Goal: Find specific page/section: Find specific page/section

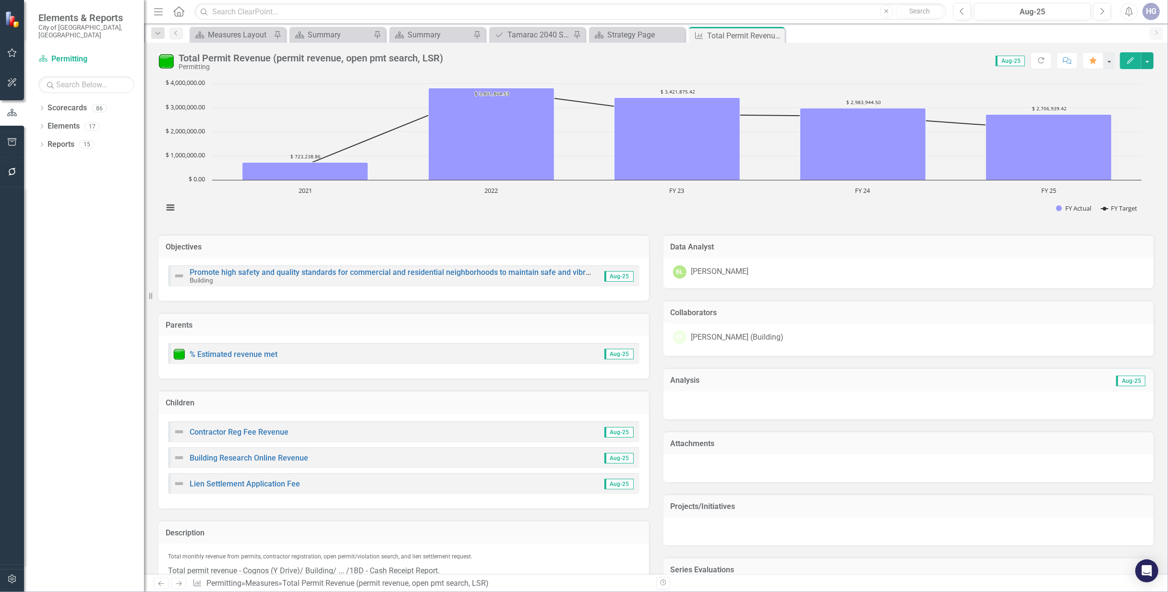
scroll to position [413, 0]
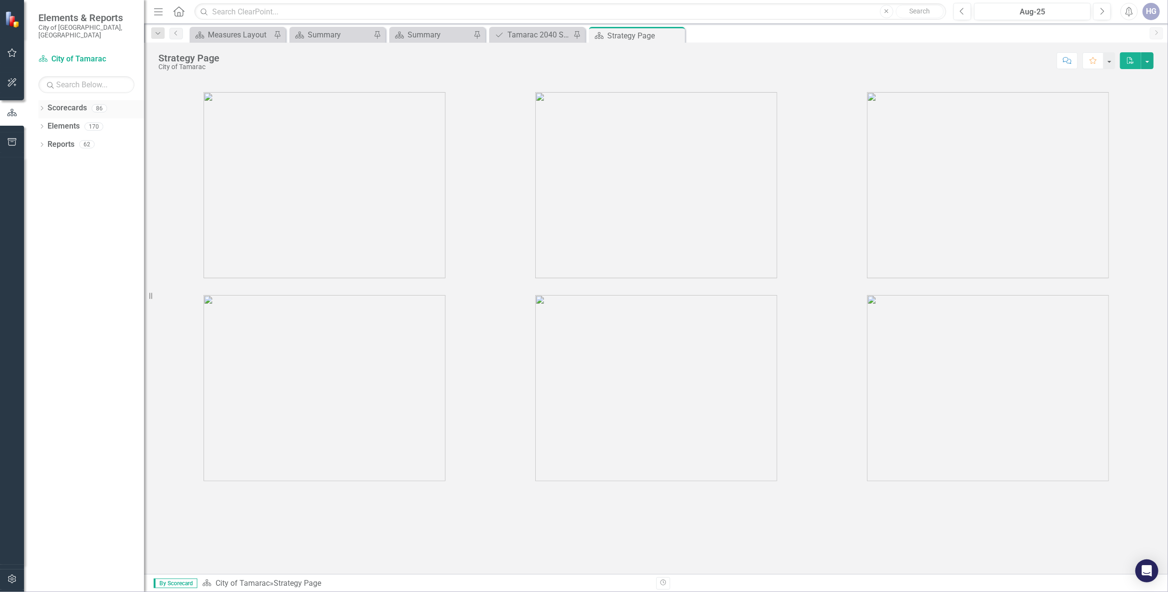
click at [43, 107] on icon "Dropdown" at bounding box center [41, 109] width 7 height 5
click at [61, 121] on link "City of Tamarac" at bounding box center [98, 126] width 91 height 11
click at [48, 123] on icon "Dropdown" at bounding box center [46, 126] width 7 height 6
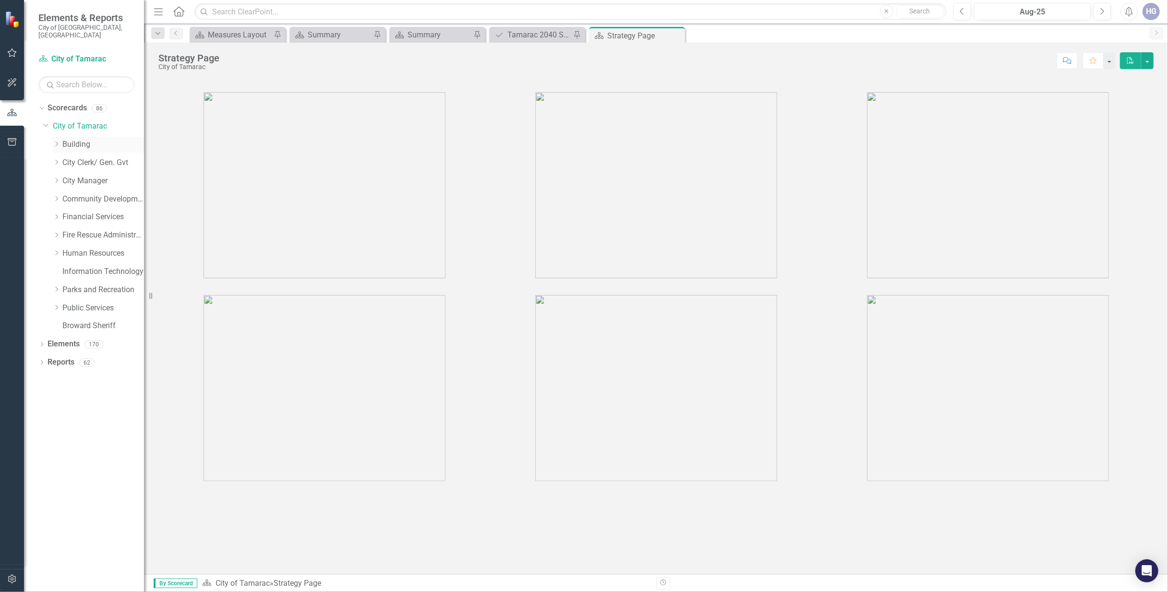
click at [81, 139] on link "Building" at bounding box center [103, 144] width 82 height 11
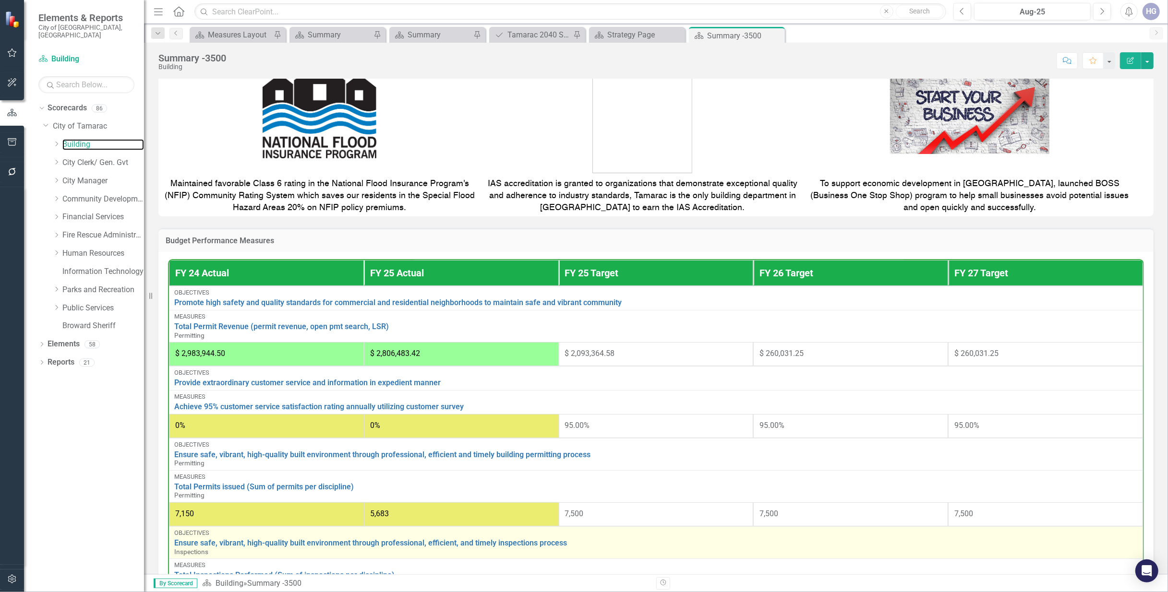
scroll to position [413, 0]
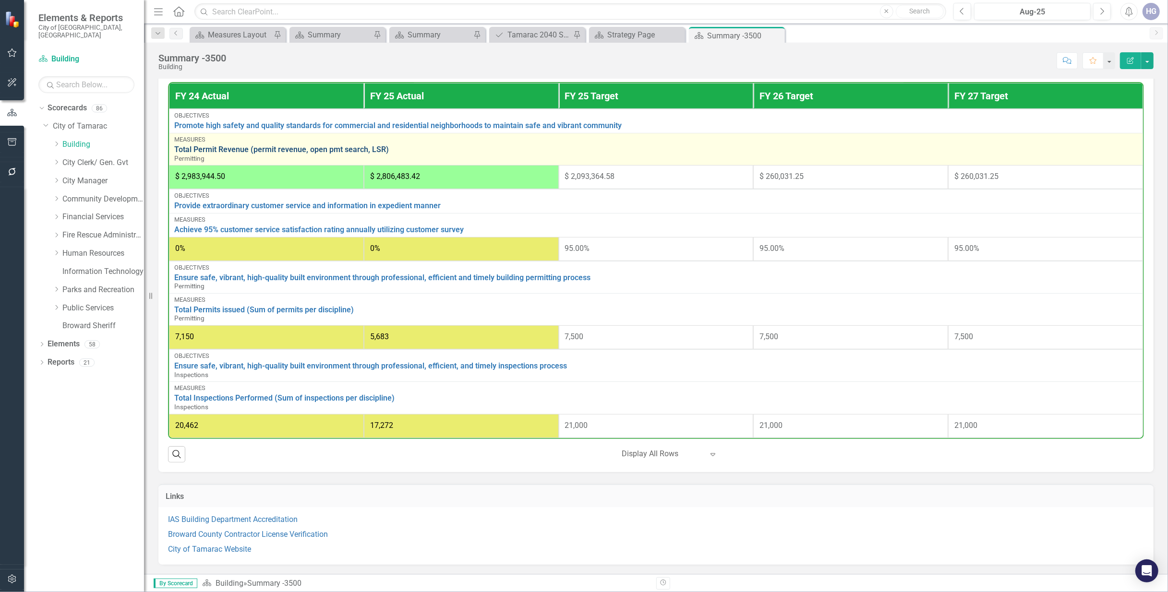
click at [217, 145] on link "Total Permit Revenue (permit revenue, open pmt search, LSR)" at bounding box center [655, 149] width 963 height 9
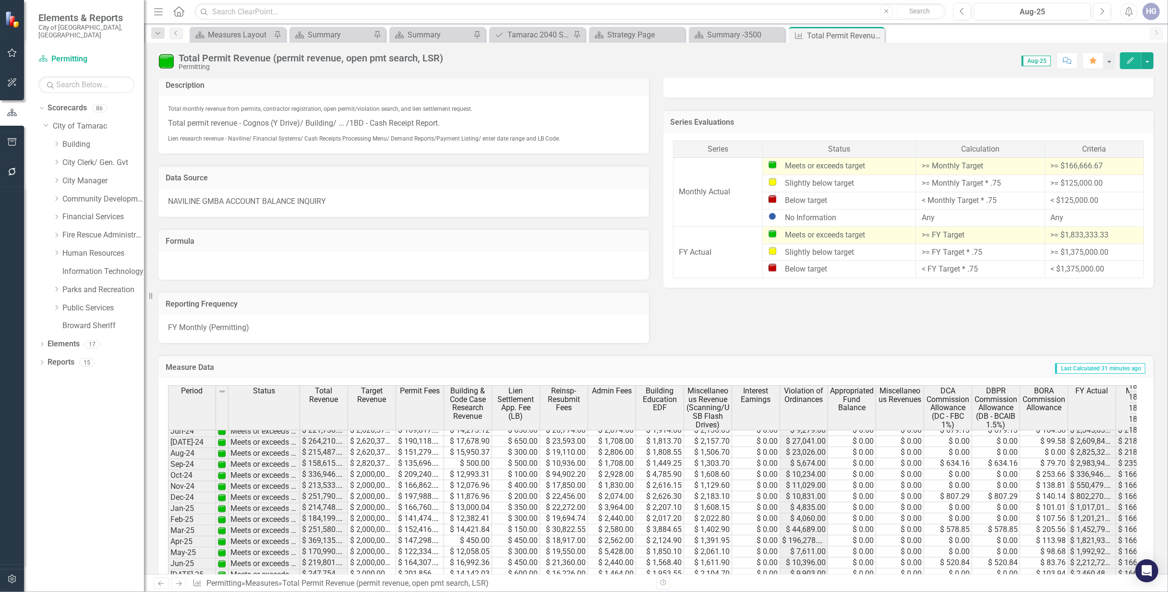
scroll to position [532, 0]
